Goal: Task Accomplishment & Management: Complete application form

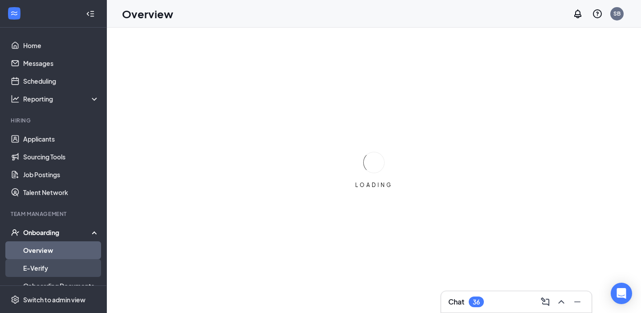
scroll to position [84, 0]
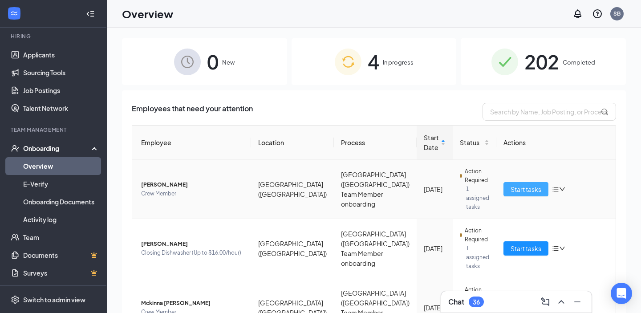
click at [533, 185] on span "Start tasks" at bounding box center [525, 189] width 31 height 10
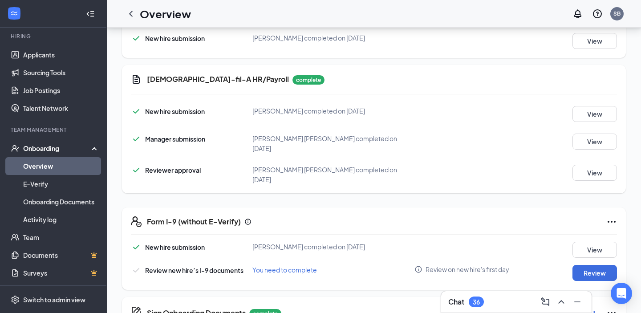
scroll to position [169, 0]
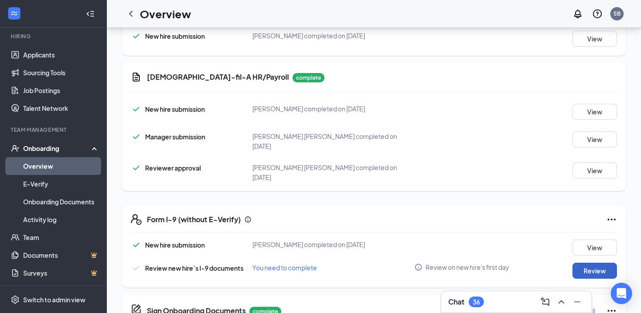
click at [583, 263] on button "Review" at bounding box center [594, 270] width 44 height 16
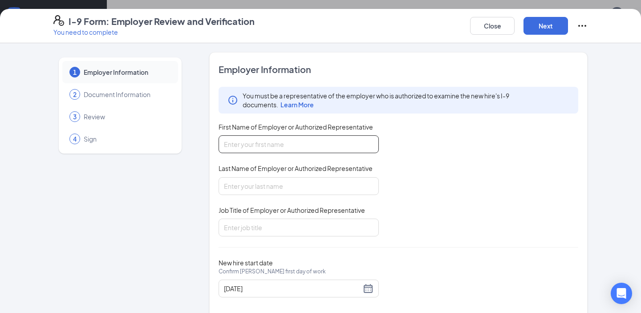
click at [284, 140] on input "First Name of Employer or Authorized Representative" at bounding box center [298, 144] width 160 height 18
type input "Sofie"
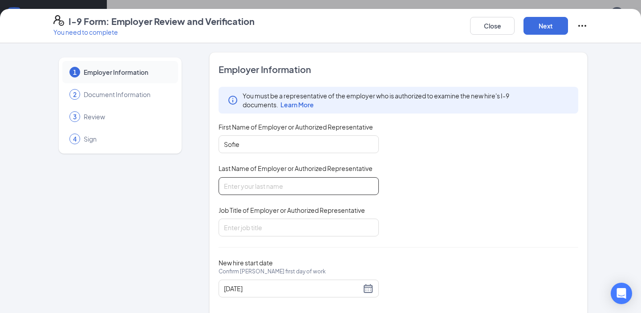
click at [250, 180] on input "Last Name of Employer or Authorized Representative" at bounding box center [298, 186] width 160 height 18
type input "[PERSON_NAME]"
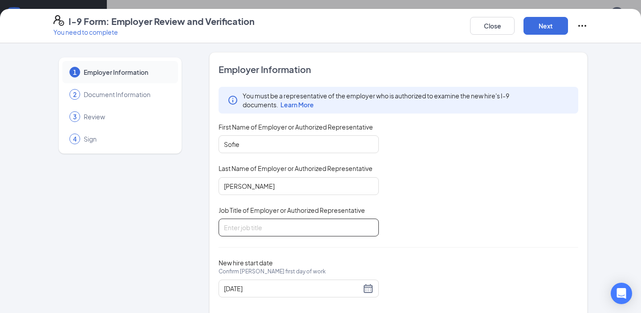
click at [250, 232] on input "Job Title of Employer or Authorized Representative" at bounding box center [298, 227] width 160 height 18
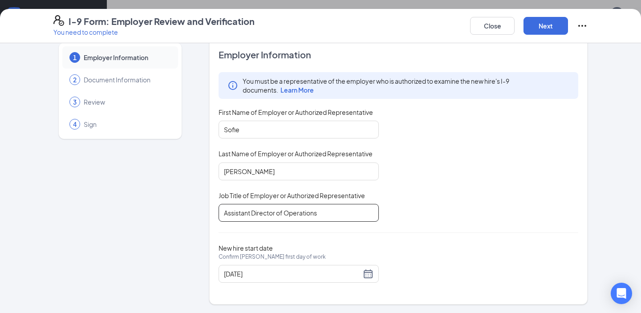
type input "Assistant Director of Operations"
click at [363, 283] on div "Employer Information You must be a representative of the employer who is author…" at bounding box center [397, 170] width 359 height 245
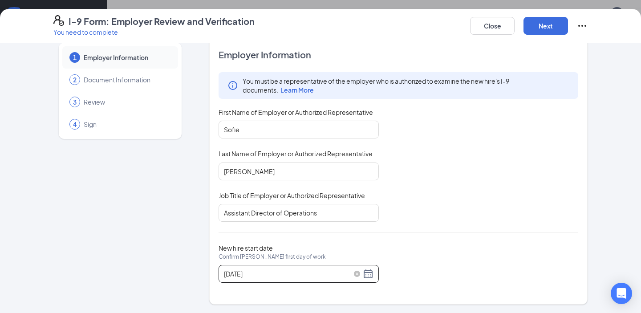
click at [365, 276] on div "[DATE]" at bounding box center [298, 273] width 149 height 11
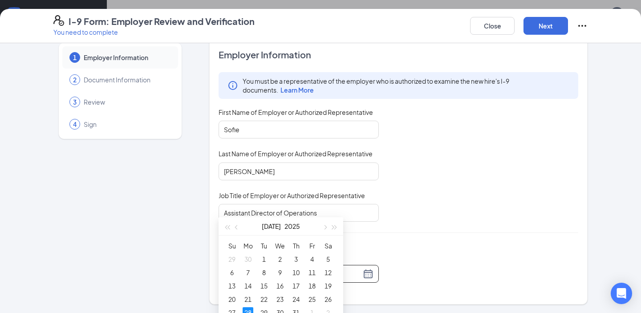
scroll to position [294, 0]
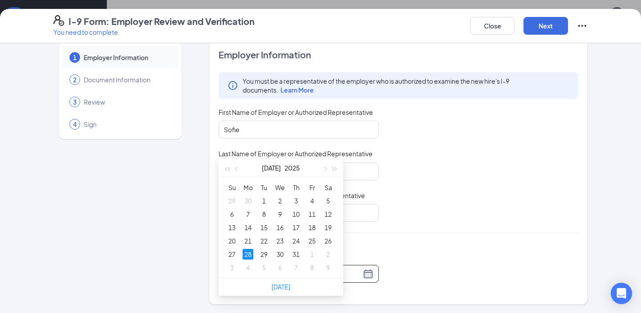
type input "[DATE]"
click at [246, 254] on div "28" at bounding box center [247, 254] width 11 height 11
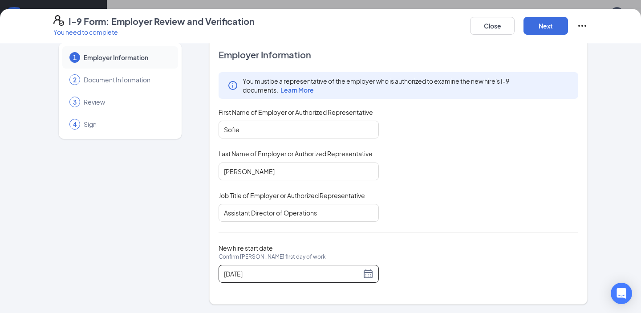
click at [459, 225] on div "Employer Information You must be a representative of the employer who is author…" at bounding box center [397, 170] width 359 height 245
click at [536, 28] on button "Next" at bounding box center [545, 26] width 44 height 18
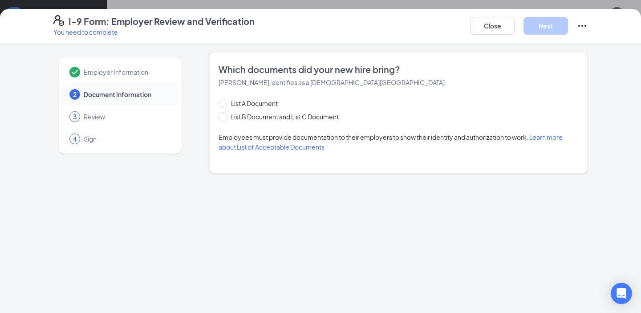
scroll to position [0, 0]
click at [224, 117] on span at bounding box center [222, 116] width 9 height 9
click at [223, 119] on span at bounding box center [222, 116] width 9 height 9
click at [223, 118] on input "List B Document and List C Document" at bounding box center [221, 115] width 6 height 6
radio input "true"
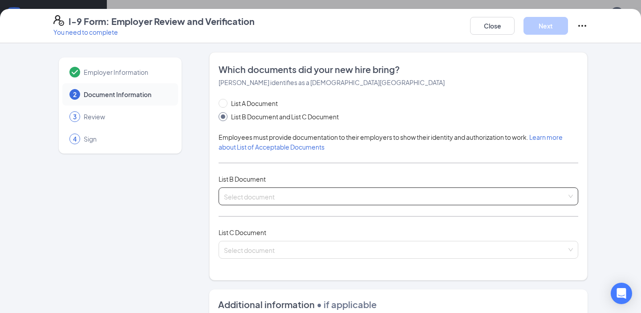
click at [242, 190] on div "Select document" at bounding box center [397, 196] width 359 height 18
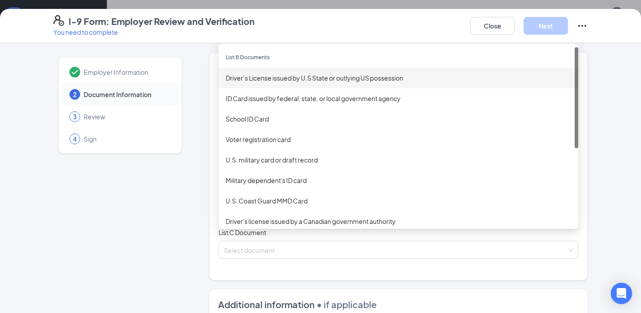
click at [279, 81] on div "Driver’s License issued by U.S State or outlying US possession" at bounding box center [398, 78] width 345 height 10
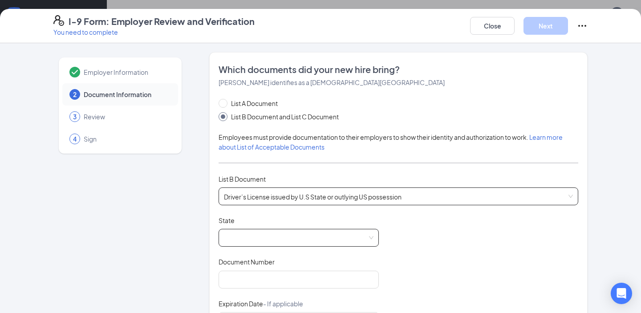
click at [251, 244] on span at bounding box center [298, 237] width 149 height 17
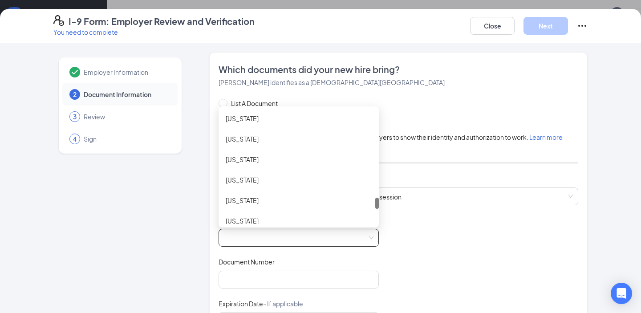
scroll to position [879, 0]
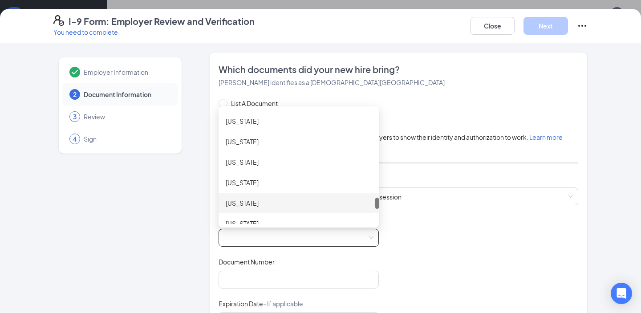
click at [248, 205] on div "[US_STATE]" at bounding box center [299, 203] width 146 height 10
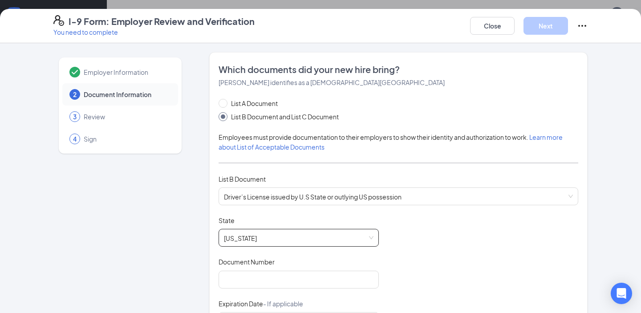
click at [403, 235] on div "Document Title Driver’s License issued by U.S State or outlying US possession S…" at bounding box center [397, 300] width 359 height 169
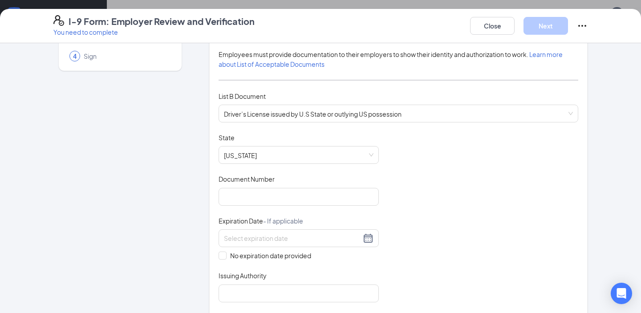
scroll to position [86, 0]
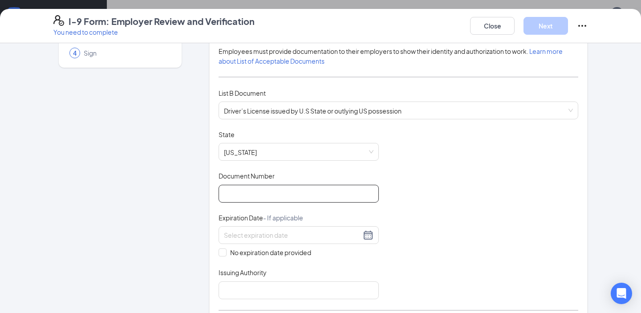
click at [280, 198] on input "Document Number" at bounding box center [298, 194] width 160 height 18
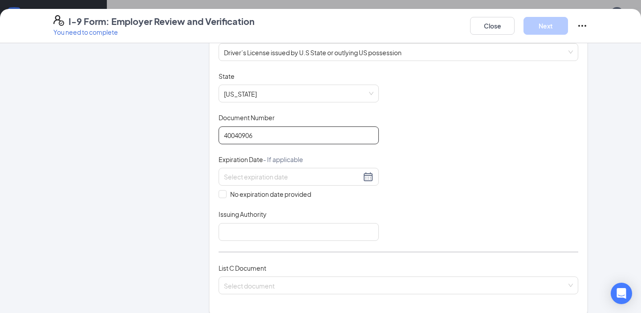
scroll to position [145, 0]
type input "40040906"
click at [371, 174] on div at bounding box center [298, 176] width 149 height 11
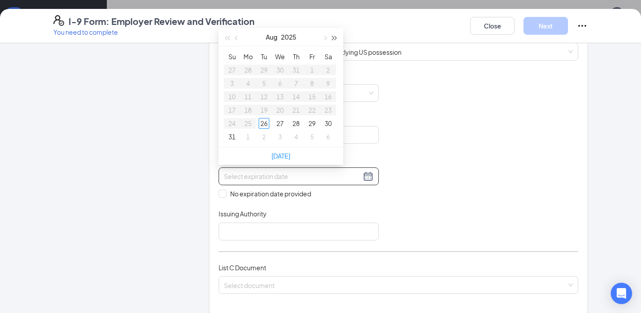
click at [334, 42] on button "button" at bounding box center [335, 37] width 10 height 18
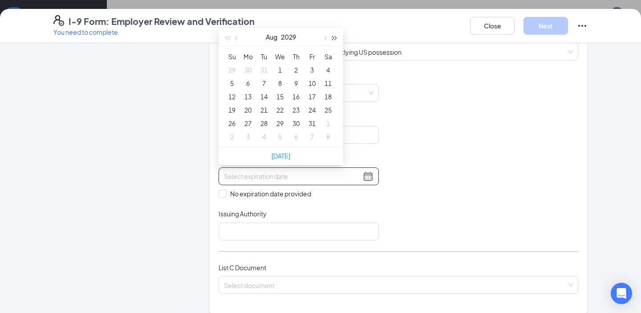
click at [334, 42] on button "button" at bounding box center [335, 37] width 10 height 18
type input "[DATE]"
click at [235, 37] on span "button" at bounding box center [237, 38] width 4 height 4
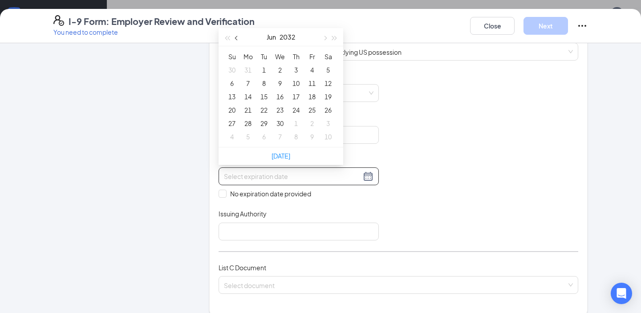
click at [235, 37] on span "button" at bounding box center [237, 38] width 4 height 4
click at [235, 38] on span "button" at bounding box center [237, 38] width 4 height 4
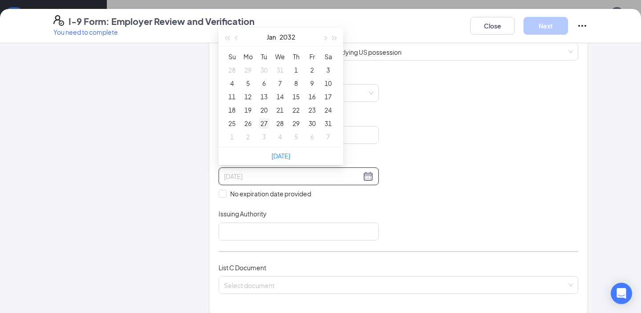
type input "[DATE]"
click at [261, 124] on div "27" at bounding box center [263, 123] width 11 height 11
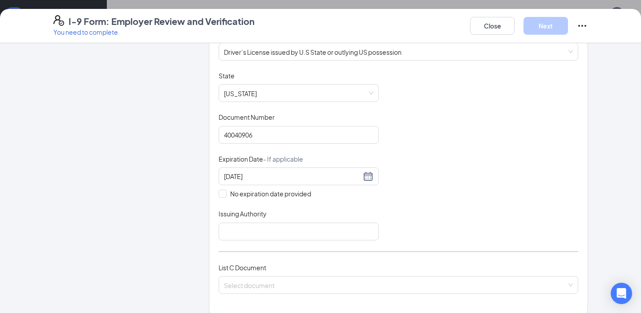
click at [403, 151] on div "Document Title Driver’s License issued by U.S State or outlying US possession S…" at bounding box center [397, 155] width 359 height 169
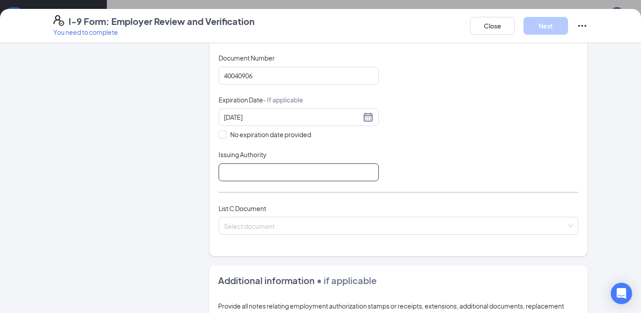
click at [258, 164] on input "Issuing Authority" at bounding box center [298, 172] width 160 height 18
type input "[US_STATE]"
click at [444, 159] on div "Document Title Driver’s License issued by U.S State or outlying US possession S…" at bounding box center [397, 96] width 359 height 169
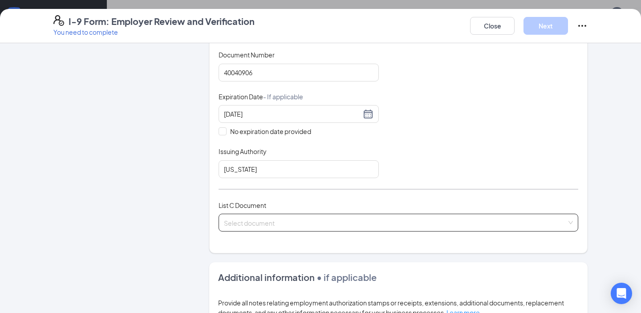
click at [345, 222] on input "search" at bounding box center [395, 220] width 343 height 13
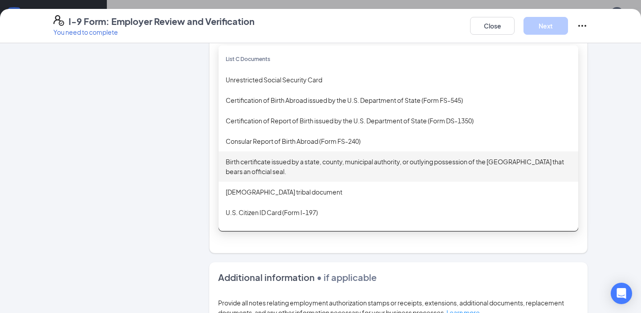
click at [349, 172] on div "Birth certificate issued by a state, county, municipal authority, or outlying p…" at bounding box center [398, 167] width 345 height 20
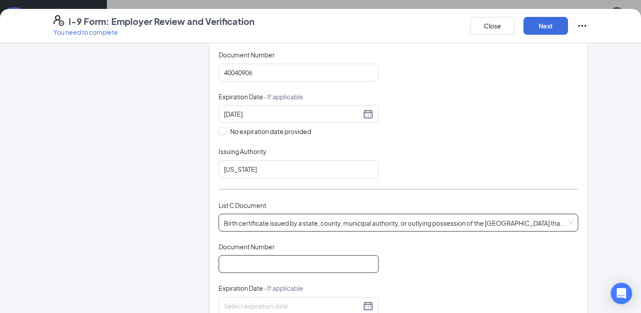
click at [253, 266] on input "Document Number" at bounding box center [298, 264] width 160 height 18
click at [237, 270] on input "Document Number" at bounding box center [298, 264] width 160 height 18
type input "4"
type input "040154-2000"
click at [424, 271] on div "Document Title Birth certificate issued by a state, county, municipal authority…" at bounding box center [397, 305] width 359 height 127
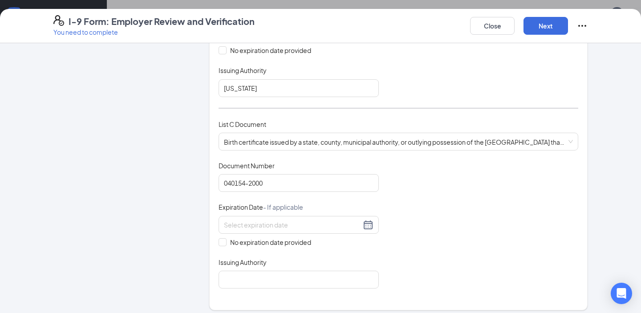
scroll to position [303, 0]
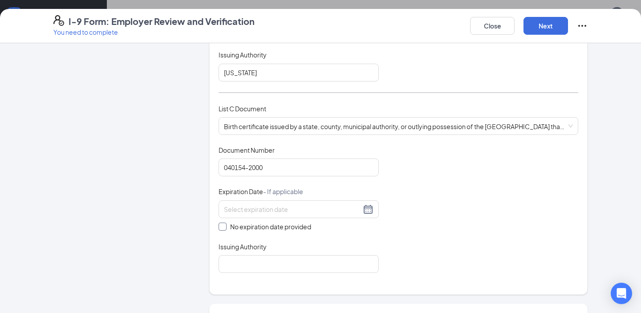
click at [223, 223] on input "No expiration date provided" at bounding box center [221, 225] width 6 height 6
checkbox input "true"
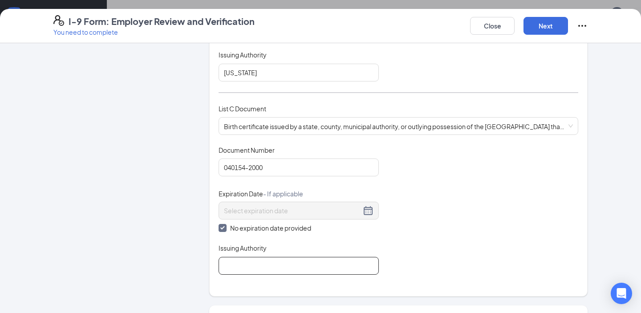
click at [242, 258] on input "Issuing Authority" at bounding box center [298, 266] width 160 height 18
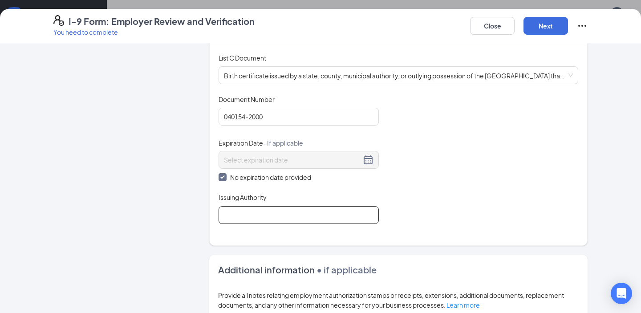
scroll to position [362, 0]
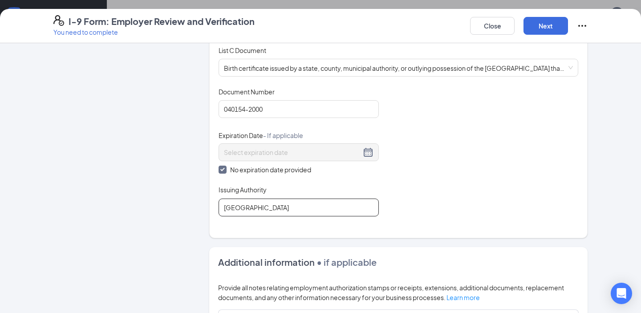
type input "[GEOGRAPHIC_DATA]"
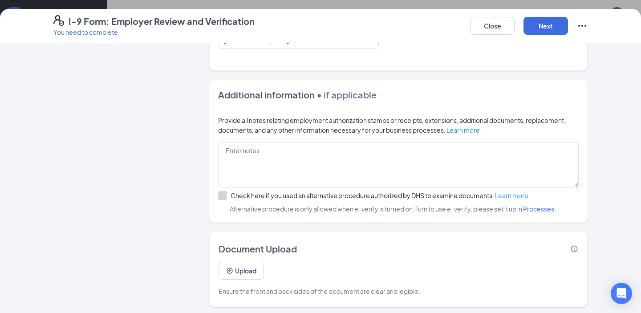
scroll to position [529, 0]
click at [551, 24] on button "Next" at bounding box center [545, 26] width 44 height 18
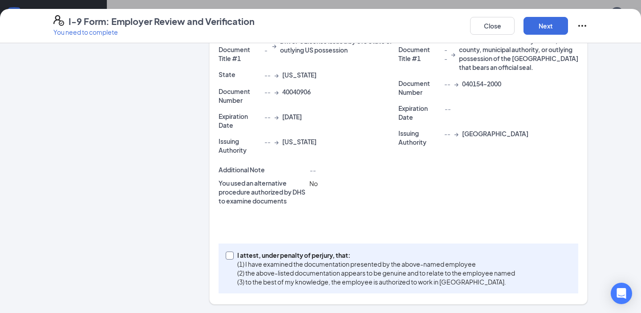
click at [230, 254] on input "I attest, under penalty of [PERSON_NAME], that: (1) I have examined the documen…" at bounding box center [229, 254] width 6 height 6
checkbox input "true"
click at [541, 25] on button "Next" at bounding box center [545, 26] width 44 height 18
